Goal: Information Seeking & Learning: Learn about a topic

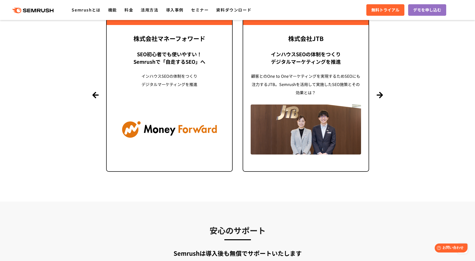
scroll to position [1126, 0]
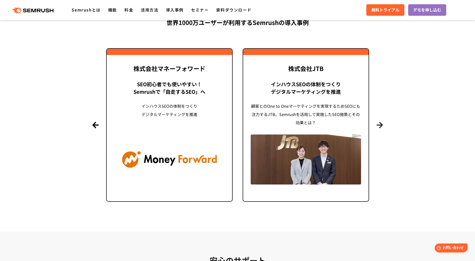
click at [378, 127] on button "Next" at bounding box center [379, 125] width 6 height 6
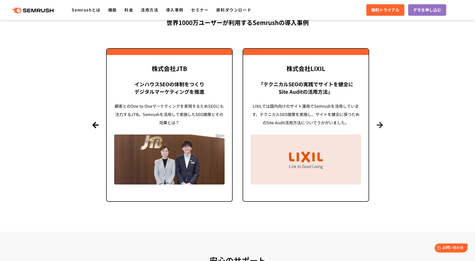
click at [378, 127] on button "Next" at bounding box center [379, 125] width 6 height 6
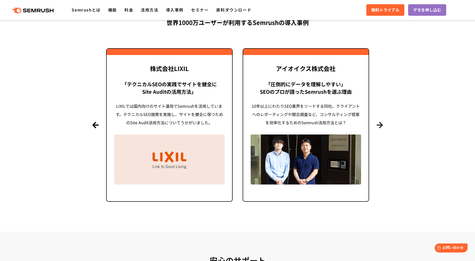
click at [378, 127] on button "Next" at bounding box center [379, 125] width 6 height 6
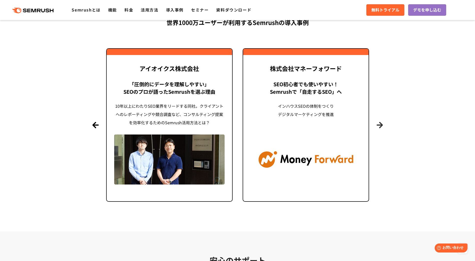
click at [378, 127] on button "Next" at bounding box center [379, 125] width 6 height 6
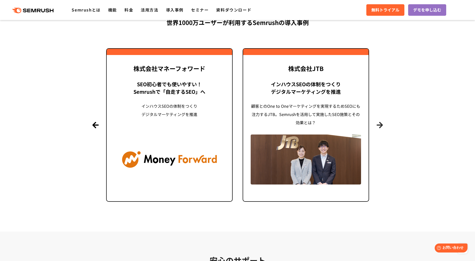
click at [378, 127] on button "Next" at bounding box center [379, 125] width 6 height 6
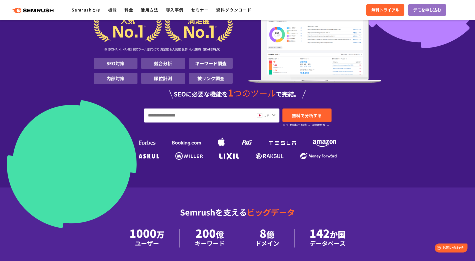
scroll to position [75, 0]
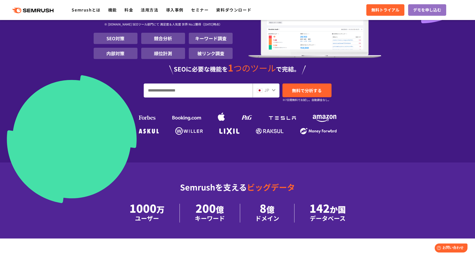
click at [214, 90] on input "URL、キーワードを入力してください" at bounding box center [198, 91] width 108 height 14
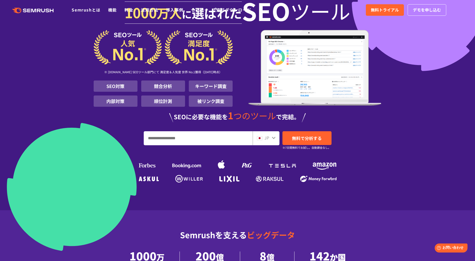
scroll to position [0, 0]
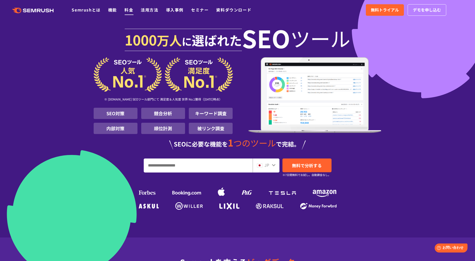
click at [125, 10] on link "料金" at bounding box center [128, 10] width 9 height 6
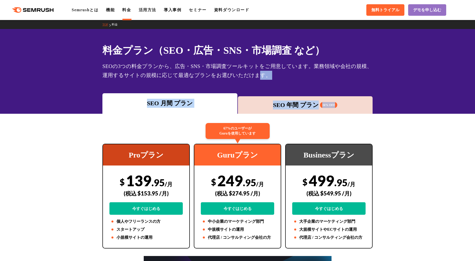
drag, startPoint x: 89, startPoint y: 119, endPoint x: 341, endPoint y: 41, distance: 263.1
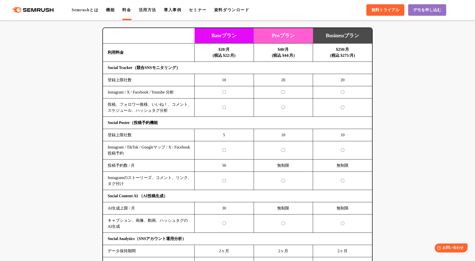
scroll to position [1051, 0]
